Goal: Book appointment/travel/reservation

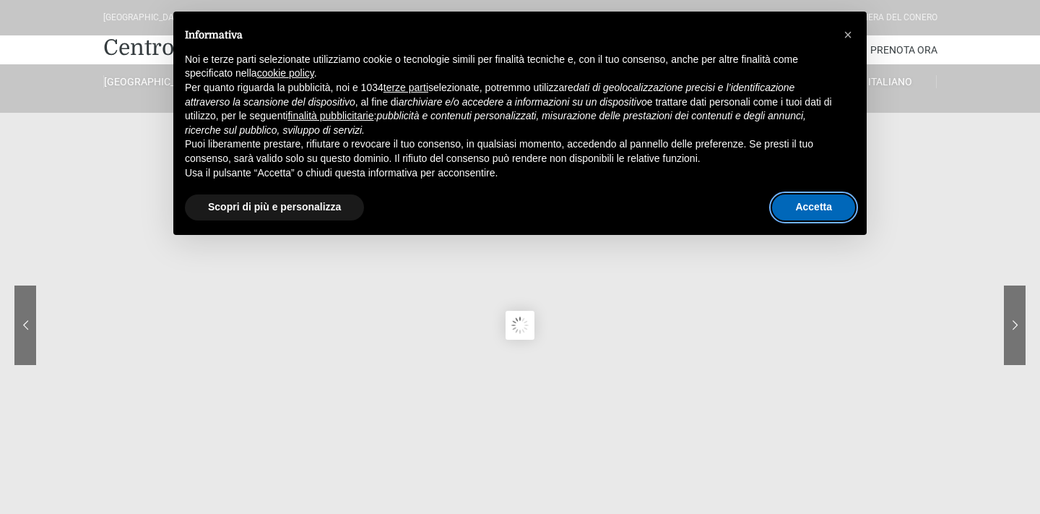
click at [816, 209] on button "Accetta" at bounding box center [813, 207] width 83 height 26
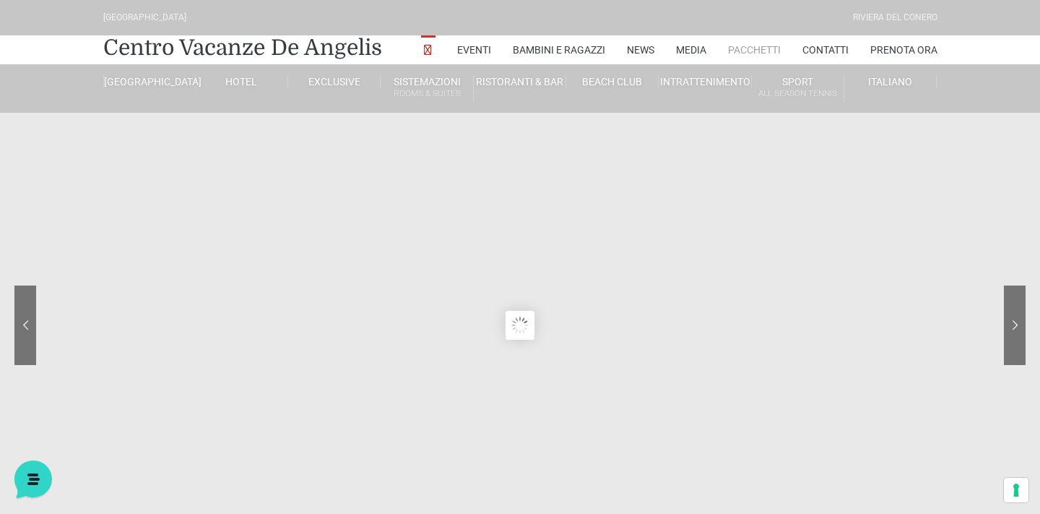
click at [758, 46] on link "Pacchetti" at bounding box center [754, 49] width 53 height 29
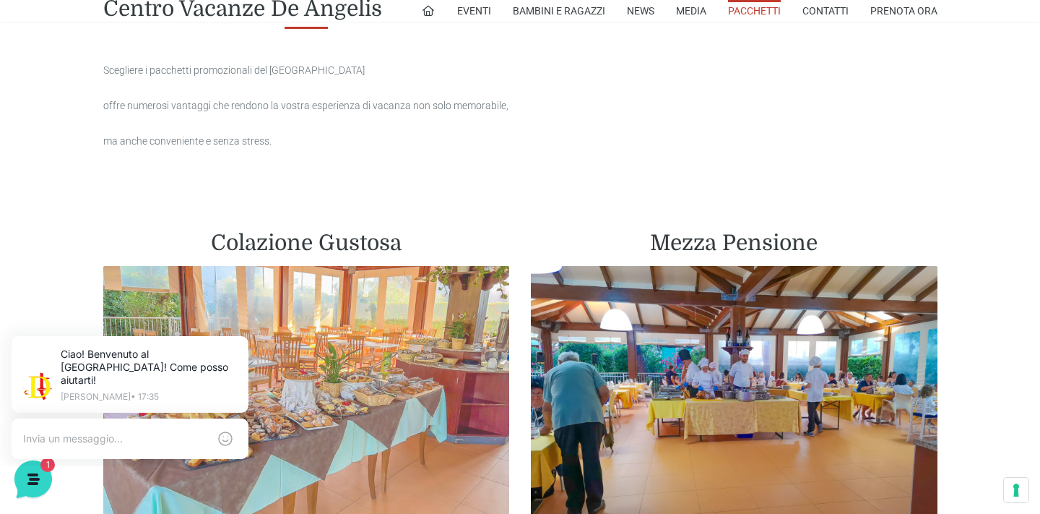
scroll to position [685, 0]
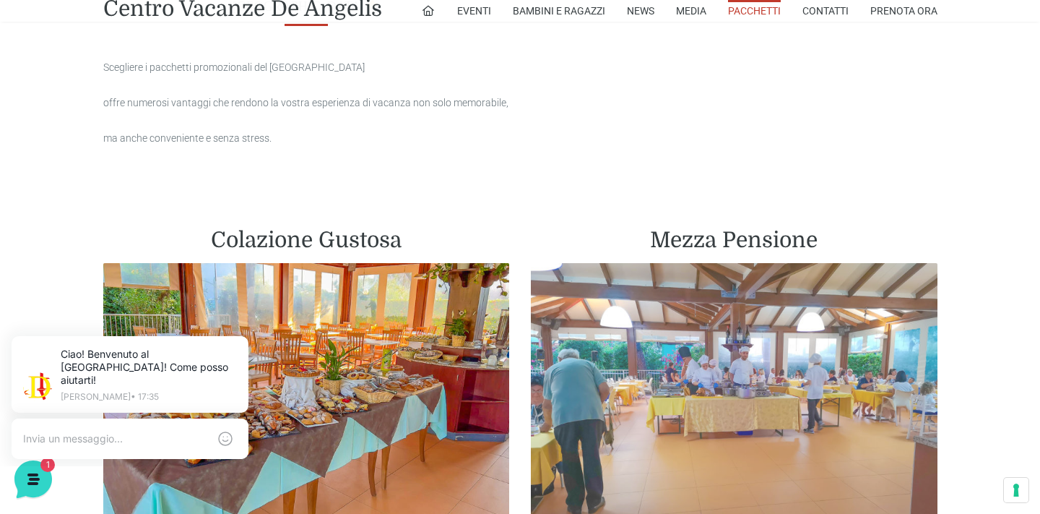
click at [712, 316] on img at bounding box center [734, 390] width 407 height 254
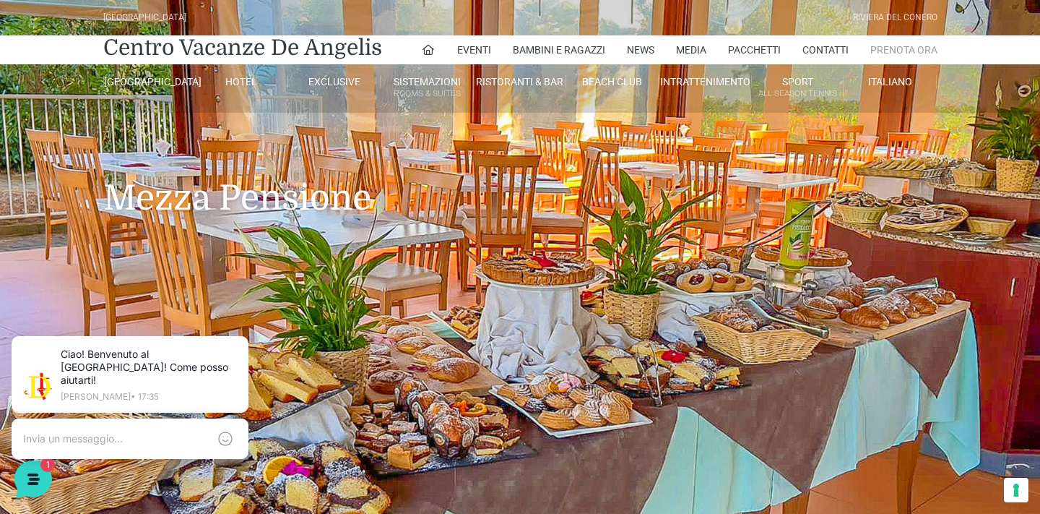
click at [908, 50] on link "Prenota Ora" at bounding box center [903, 49] width 67 height 29
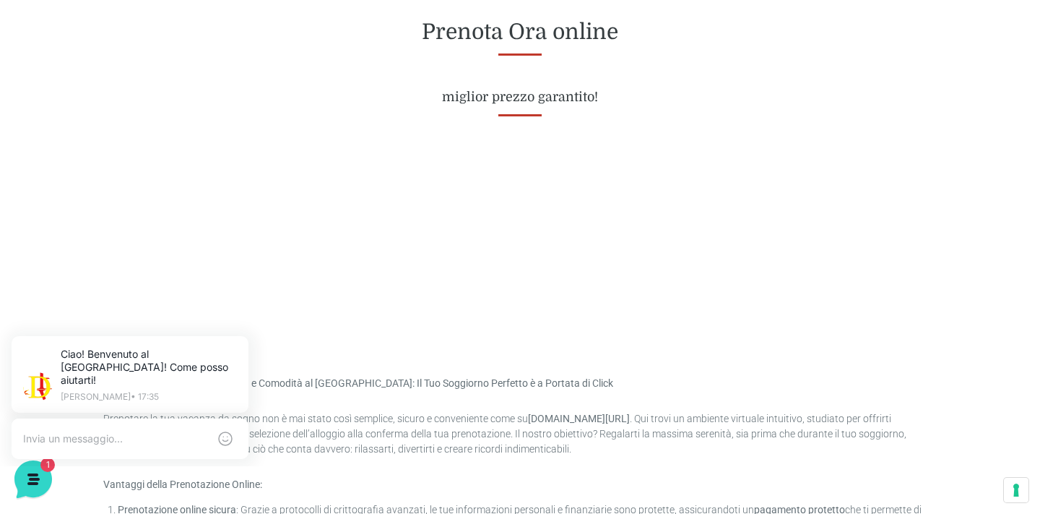
scroll to position [600, 0]
